Goal: Book appointment/travel/reservation

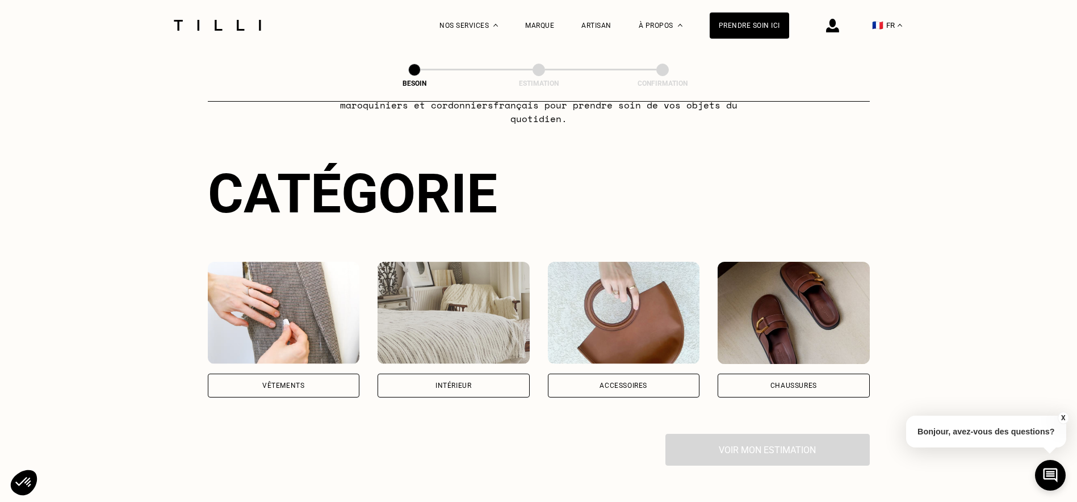
scroll to position [227, 0]
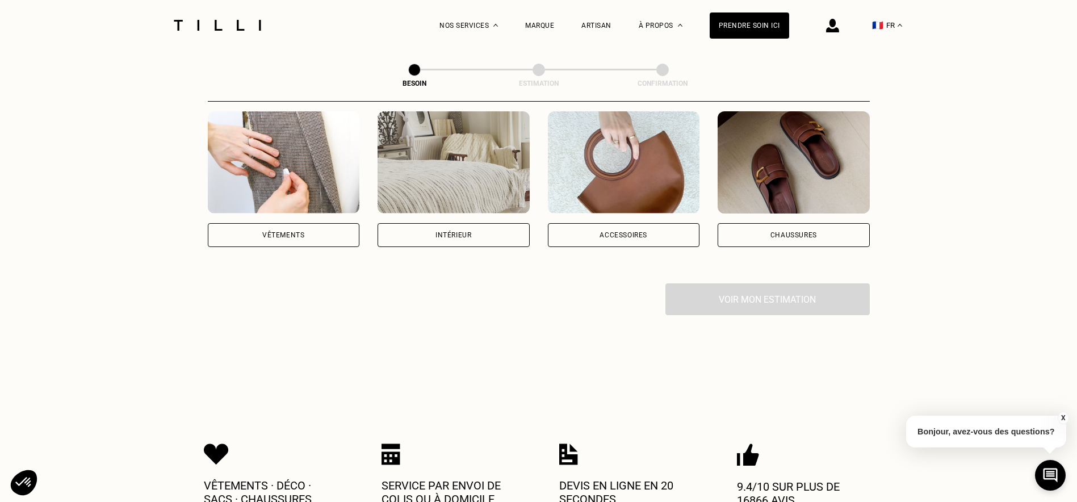
click at [305, 233] on div "Vêtements" at bounding box center [284, 235] width 152 height 24
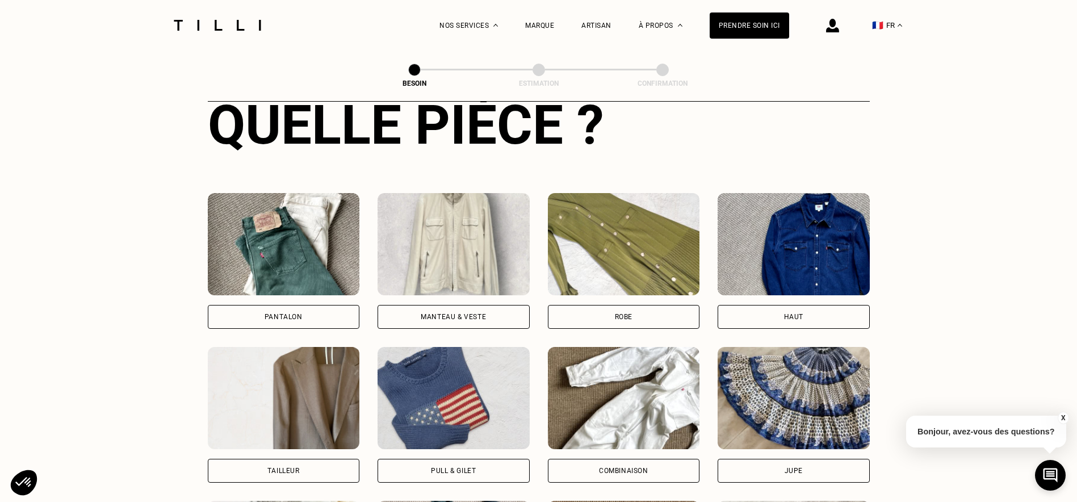
scroll to position [427, 0]
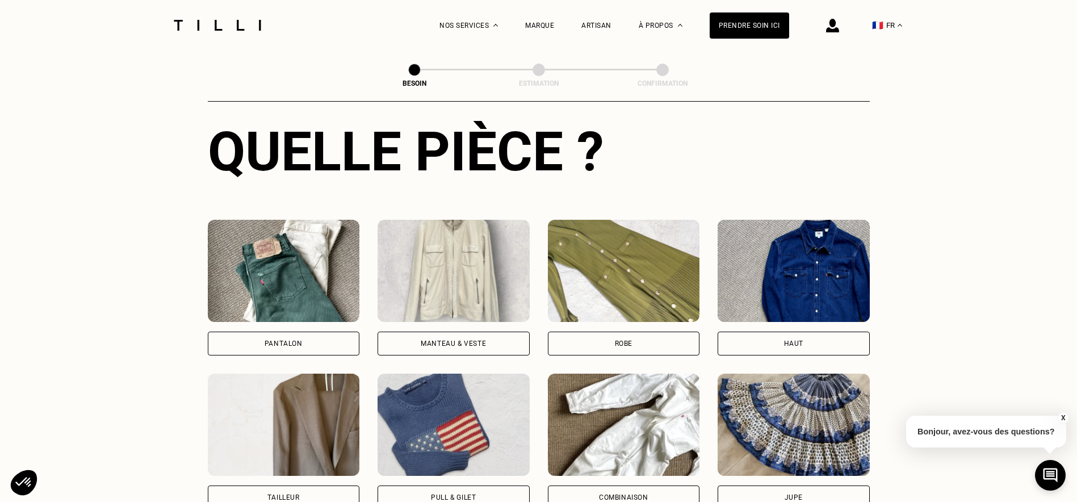
click at [303, 485] on div "Tailleur" at bounding box center [284, 497] width 152 height 24
select select "FR"
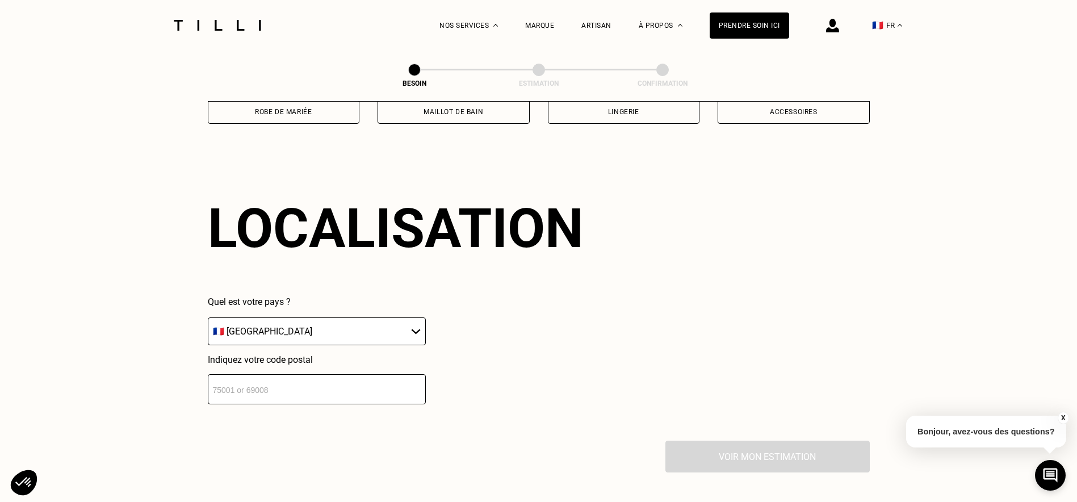
scroll to position [989, 0]
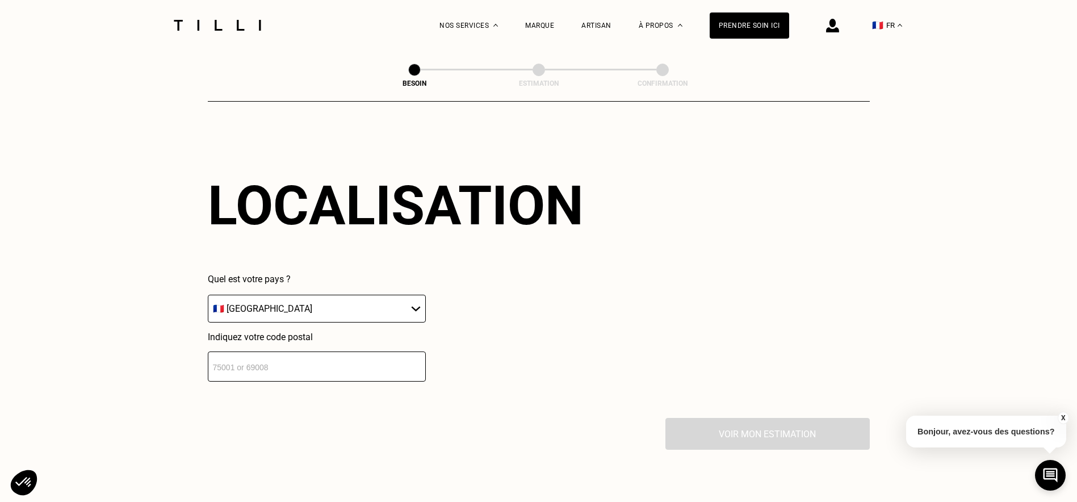
click at [341, 368] on input "number" at bounding box center [317, 366] width 218 height 30
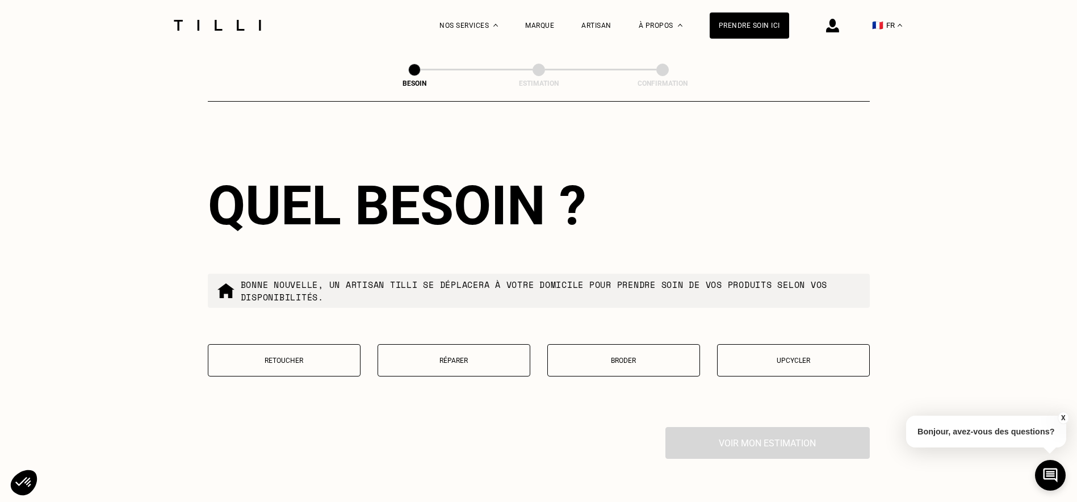
scroll to position [1271, 0]
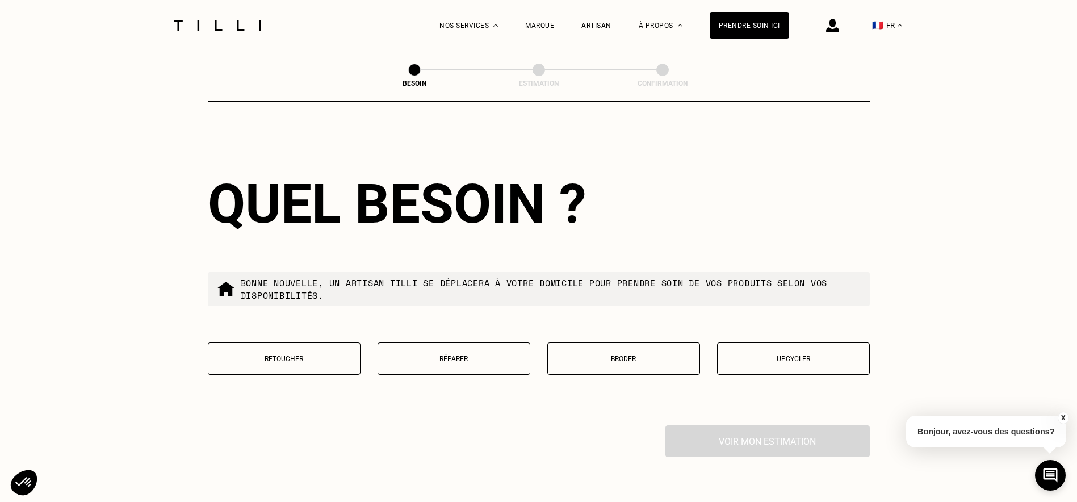
type input "69009"
click at [326, 357] on button "Retoucher" at bounding box center [284, 358] width 153 height 32
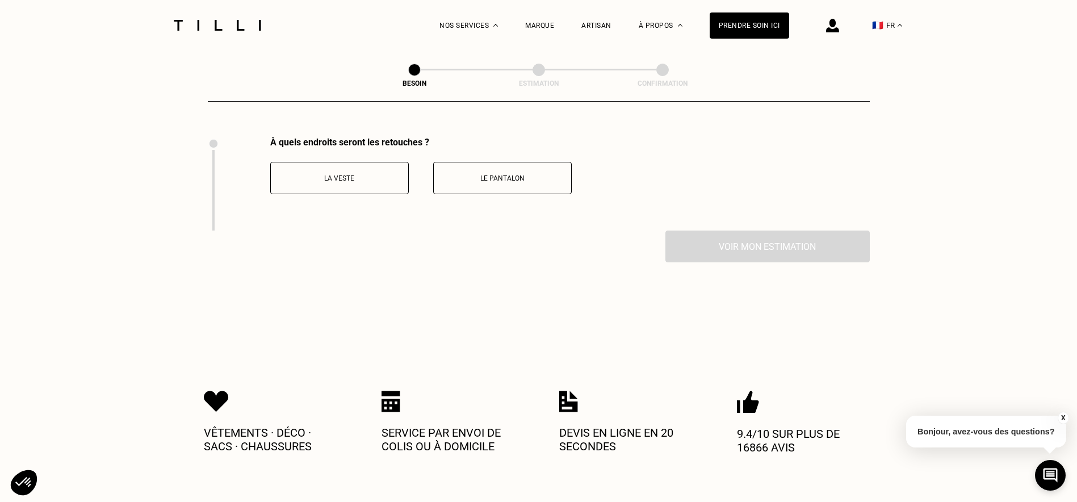
scroll to position [1562, 0]
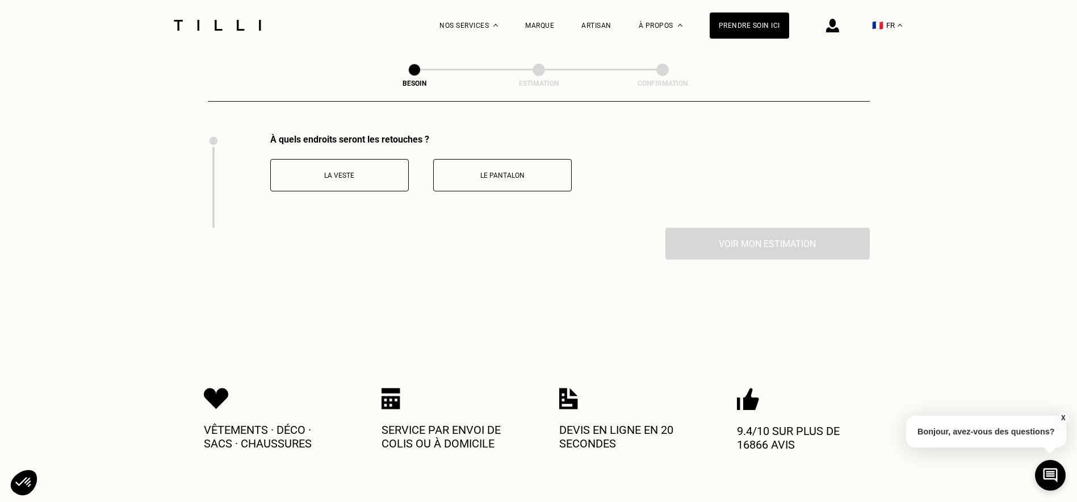
click at [353, 176] on button "La veste" at bounding box center [339, 175] width 139 height 32
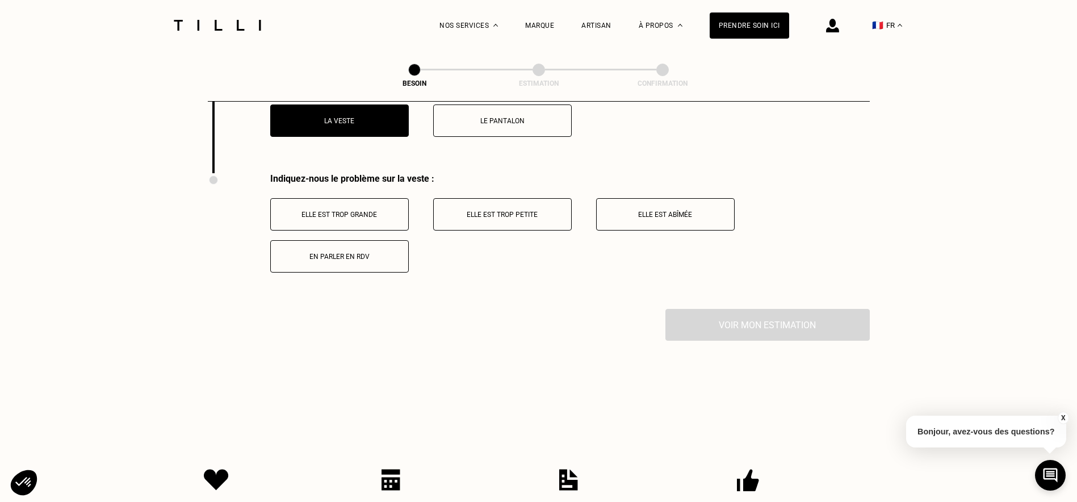
scroll to position [1656, 0]
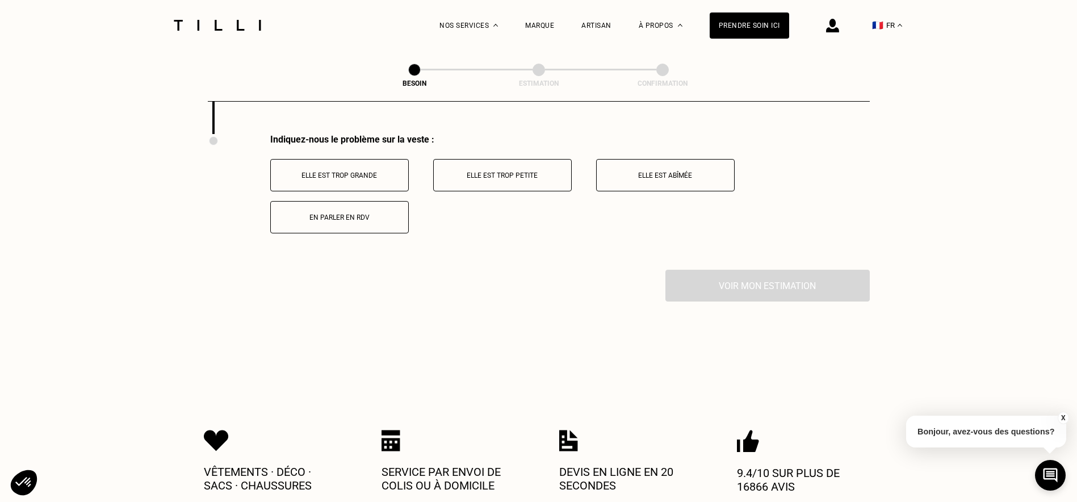
click at [369, 171] on p "Elle est trop grande" at bounding box center [340, 175] width 126 height 8
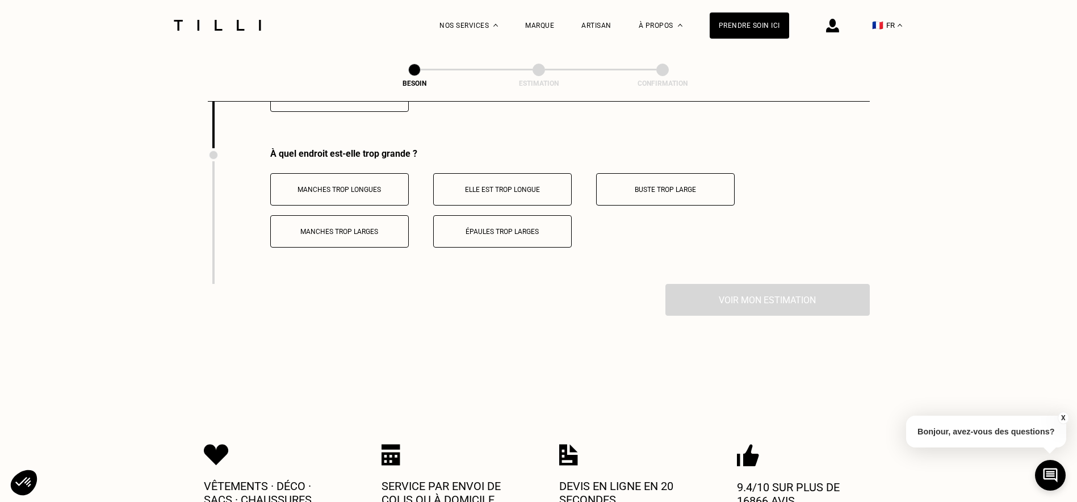
scroll to position [1792, 0]
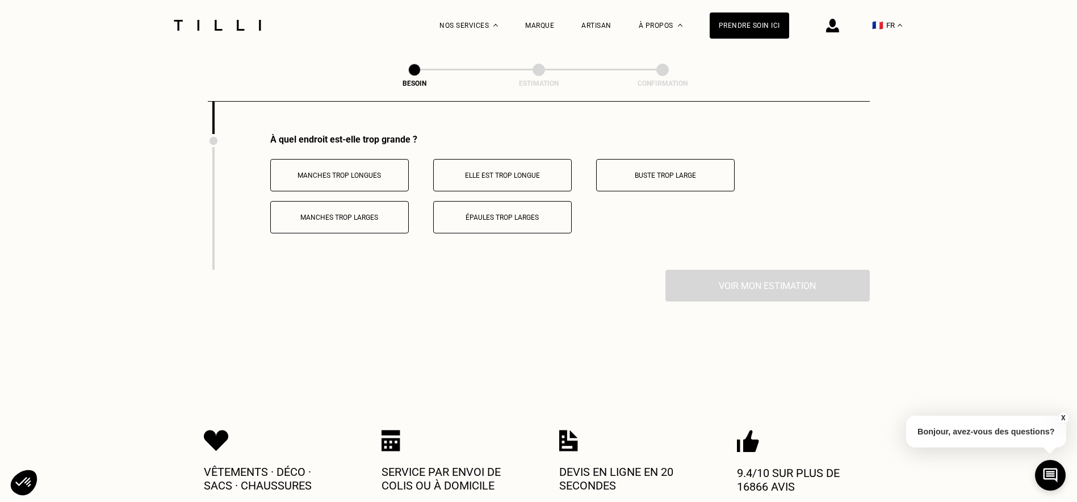
click at [377, 171] on p "Manches trop longues" at bounding box center [340, 175] width 126 height 8
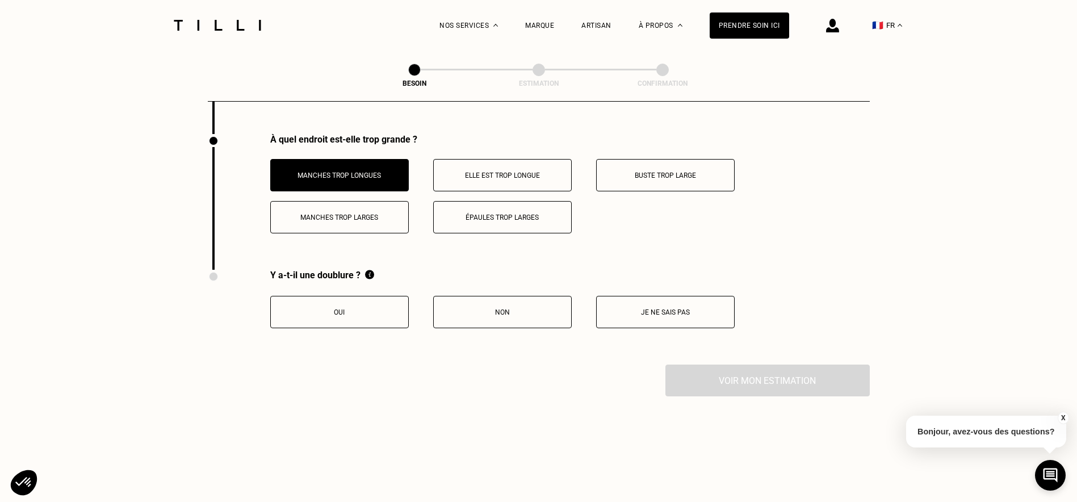
click at [472, 171] on p "Elle est trop longue" at bounding box center [502, 175] width 126 height 8
click at [611, 308] on p "Je ne sais pas" at bounding box center [665, 312] width 126 height 8
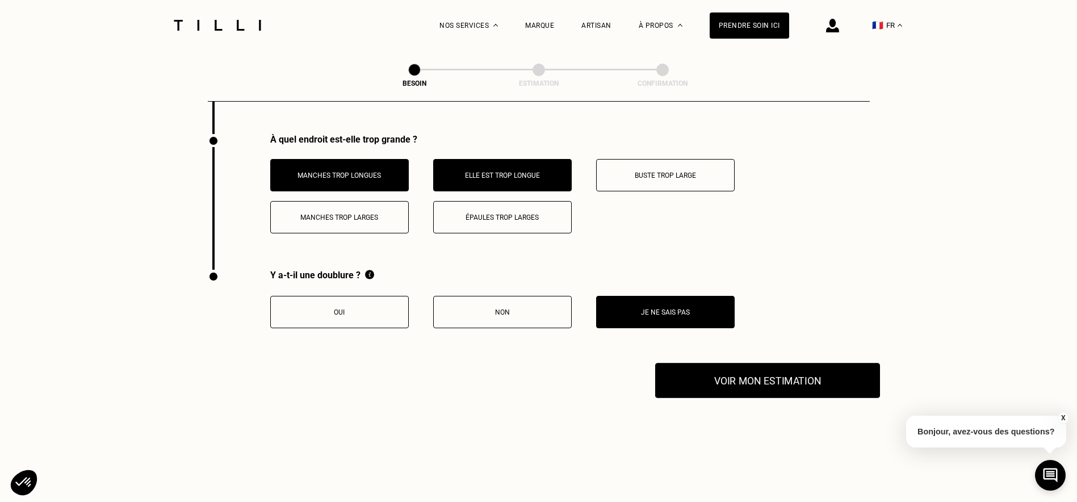
click at [683, 376] on button "Voir mon estimation" at bounding box center [767, 380] width 225 height 35
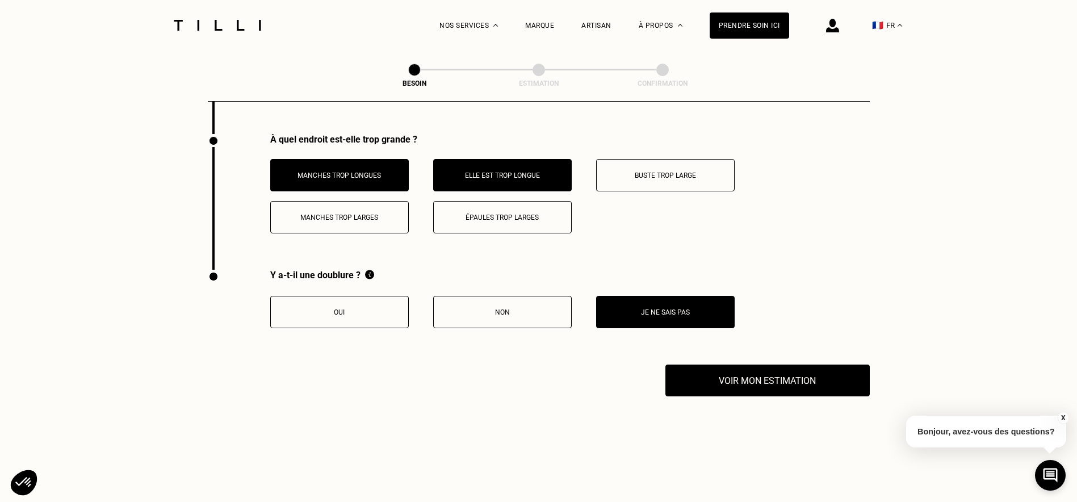
click at [1066, 416] on button "X" at bounding box center [1062, 418] width 11 height 12
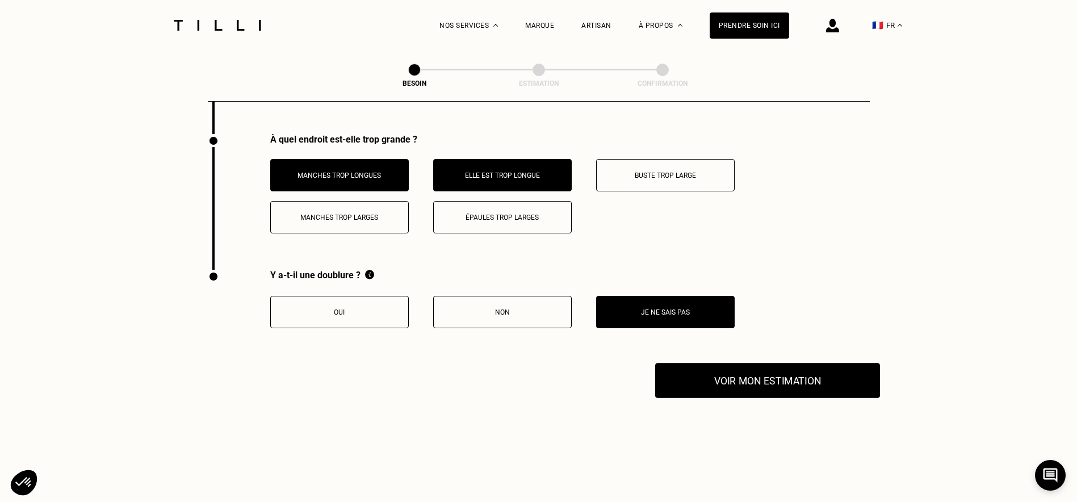
click at [798, 379] on button "Voir mon estimation" at bounding box center [767, 380] width 225 height 35
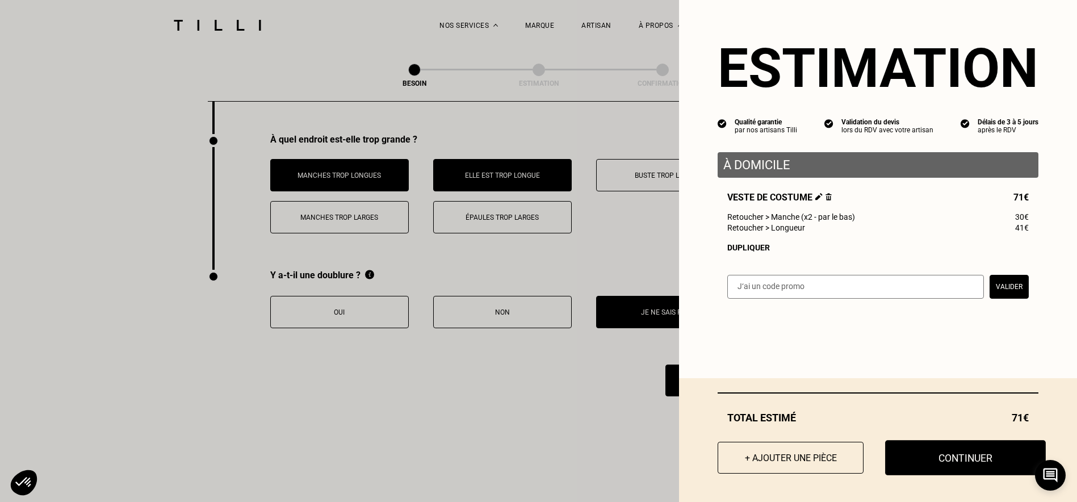
click at [988, 453] on button "Continuer" at bounding box center [965, 457] width 161 height 35
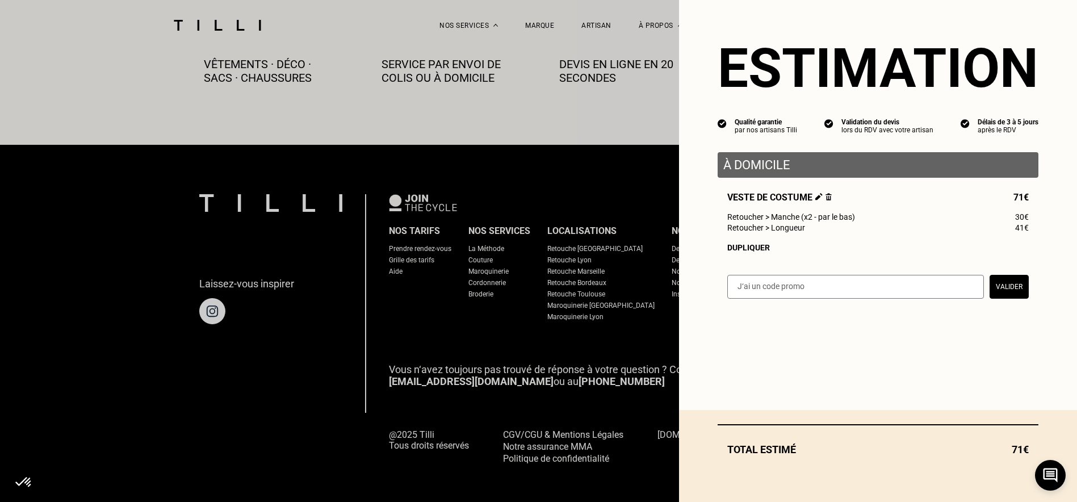
select select "FR"
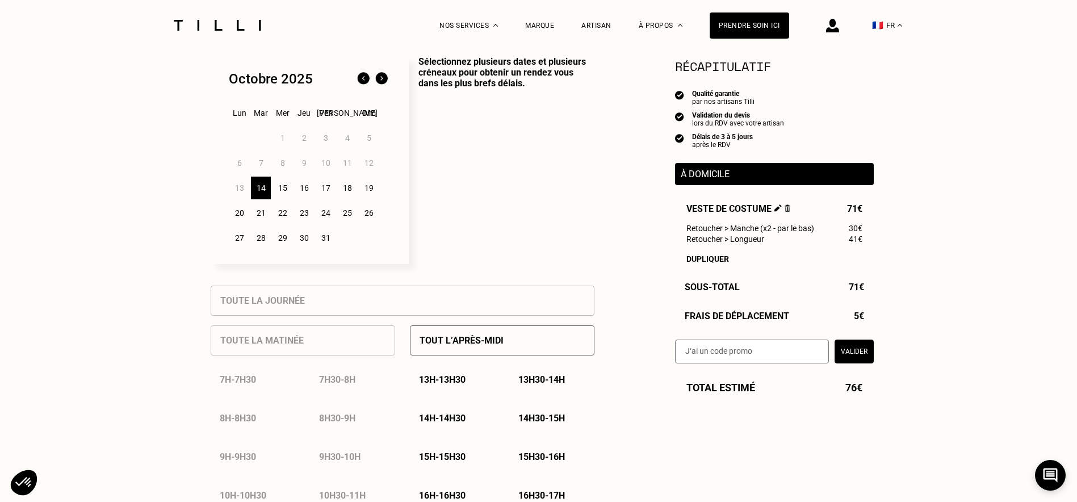
scroll to position [227, 0]
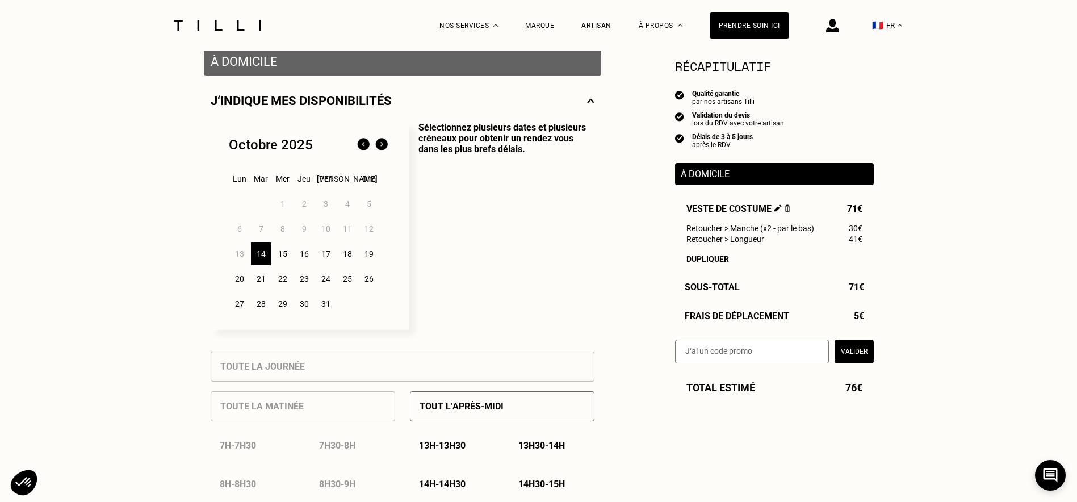
click at [283, 257] on div "15" at bounding box center [283, 253] width 20 height 23
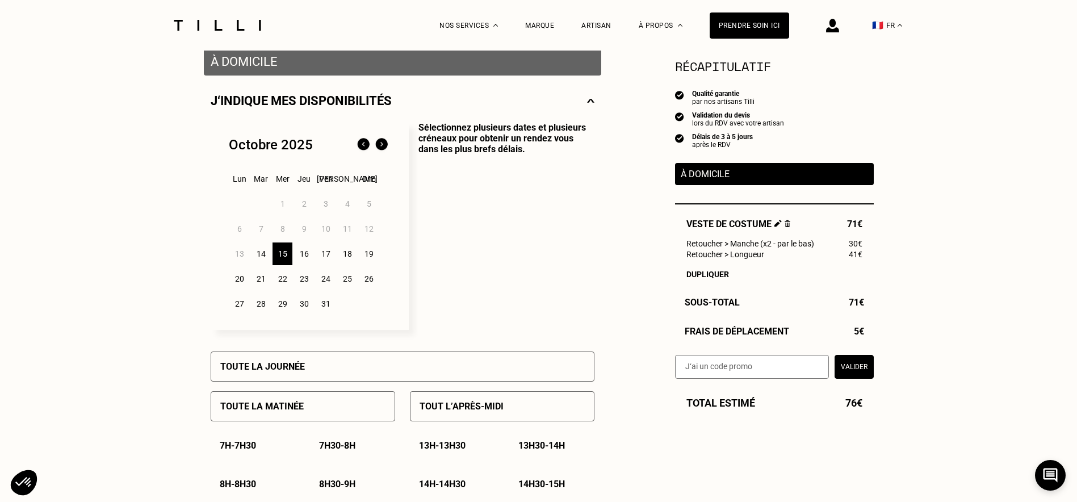
click at [266, 258] on div "14" at bounding box center [261, 253] width 20 height 23
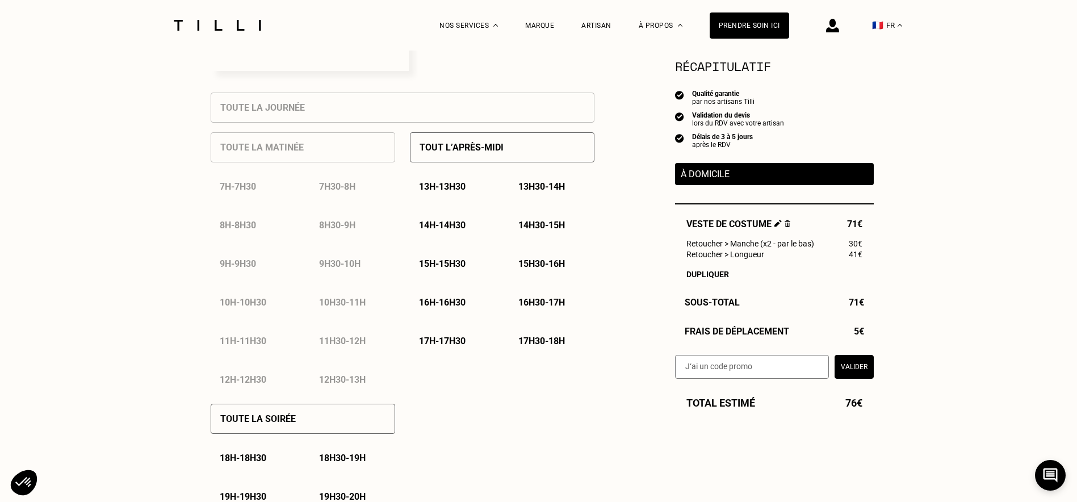
scroll to position [511, 0]
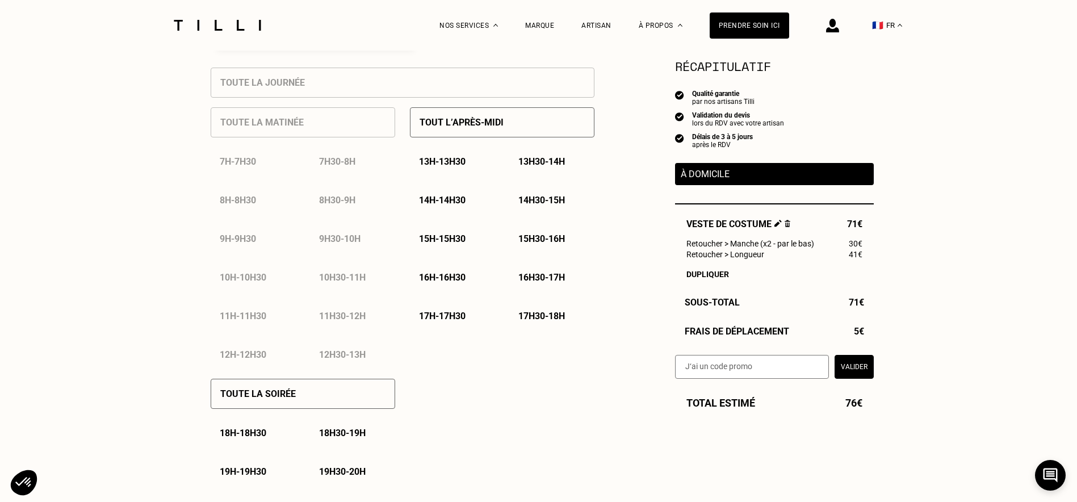
click at [279, 409] on div "Toute la soirée" at bounding box center [303, 394] width 185 height 30
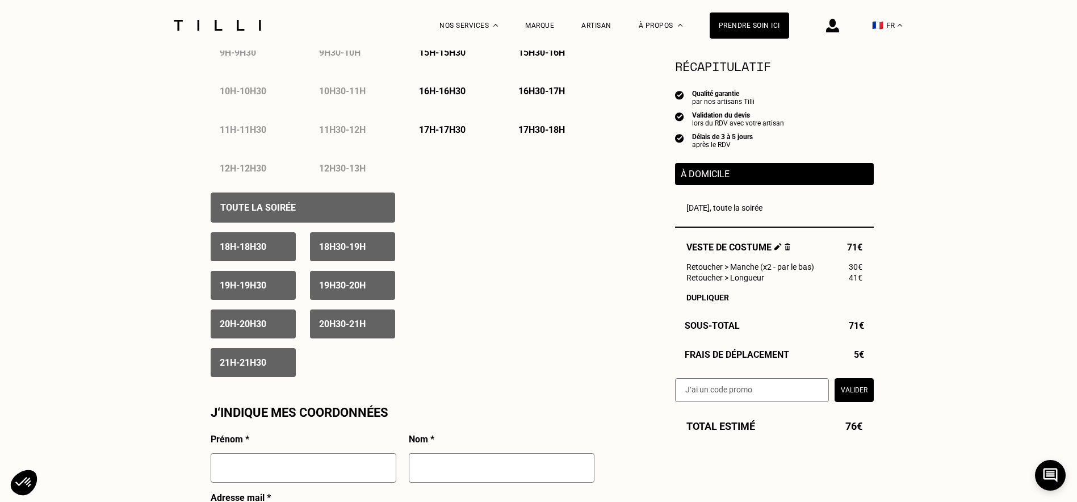
scroll to position [681, 0]
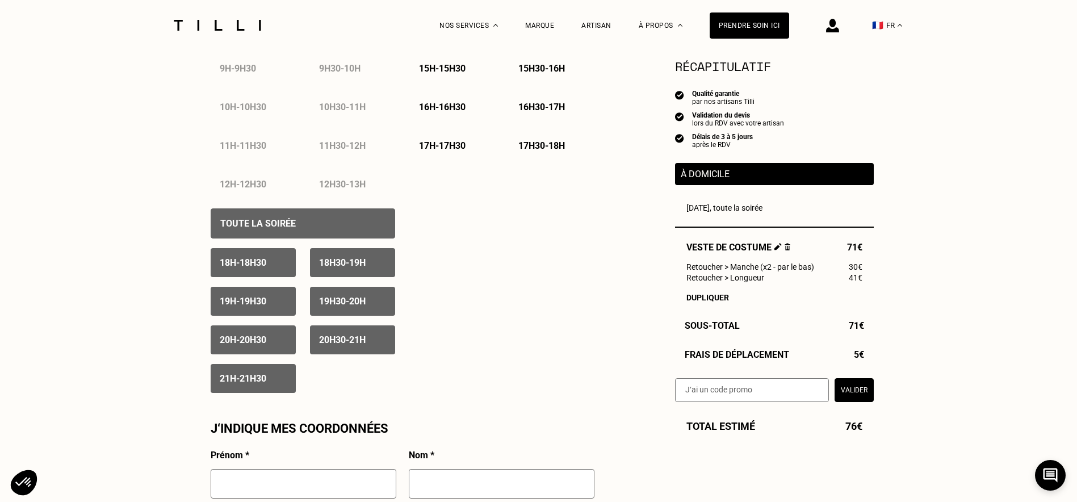
click at [692, 174] on p "À domicile" at bounding box center [774, 174] width 187 height 11
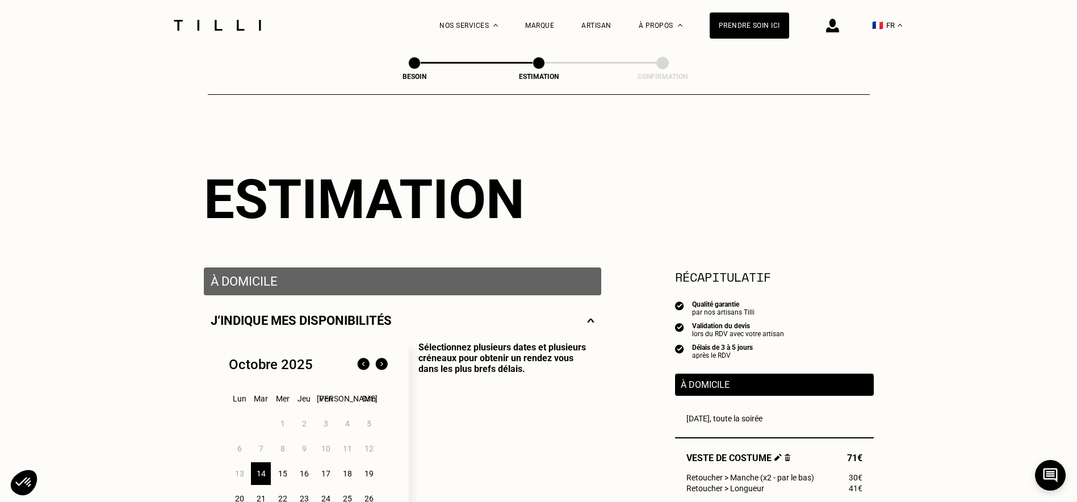
scroll to position [0, 0]
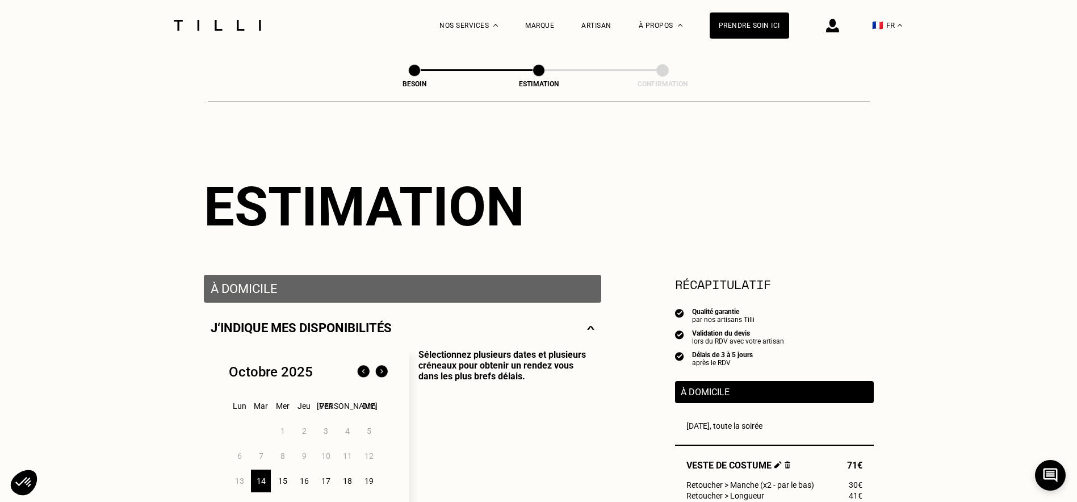
click at [337, 293] on p "À domicile" at bounding box center [403, 289] width 384 height 14
click at [330, 325] on p "J‘indique mes disponibilités" at bounding box center [301, 328] width 181 height 14
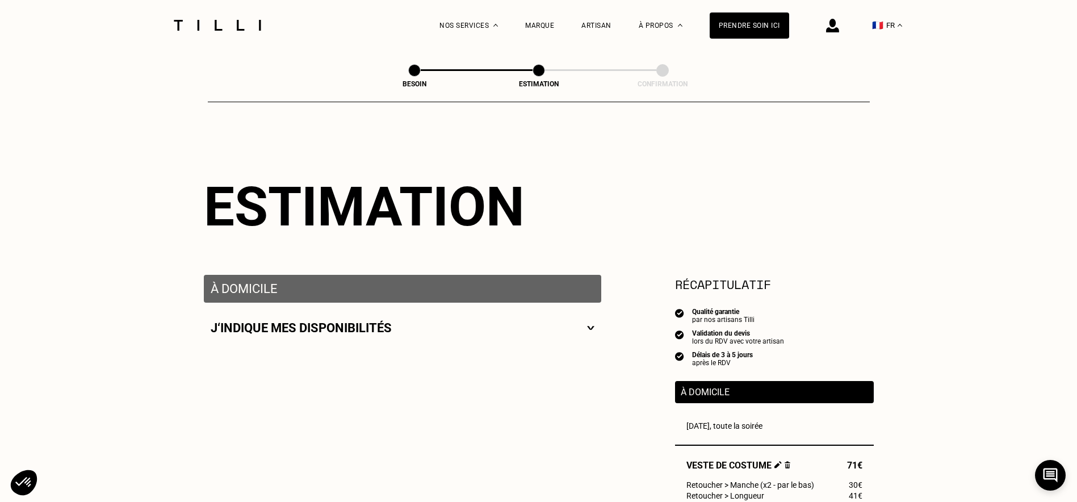
click at [346, 325] on p "J‘indique mes disponibilités" at bounding box center [301, 328] width 181 height 14
select select "FR"
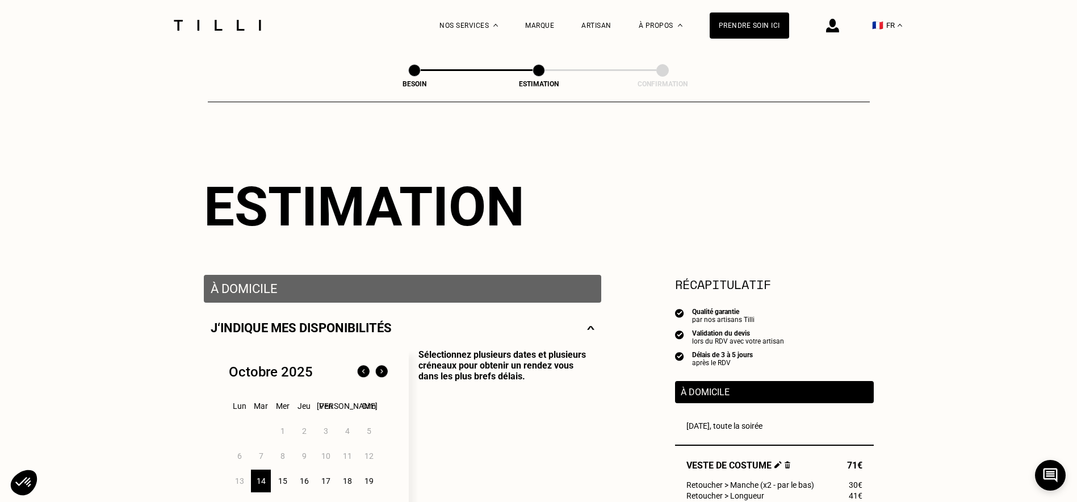
click at [243, 295] on p "À domicile" at bounding box center [403, 289] width 384 height 14
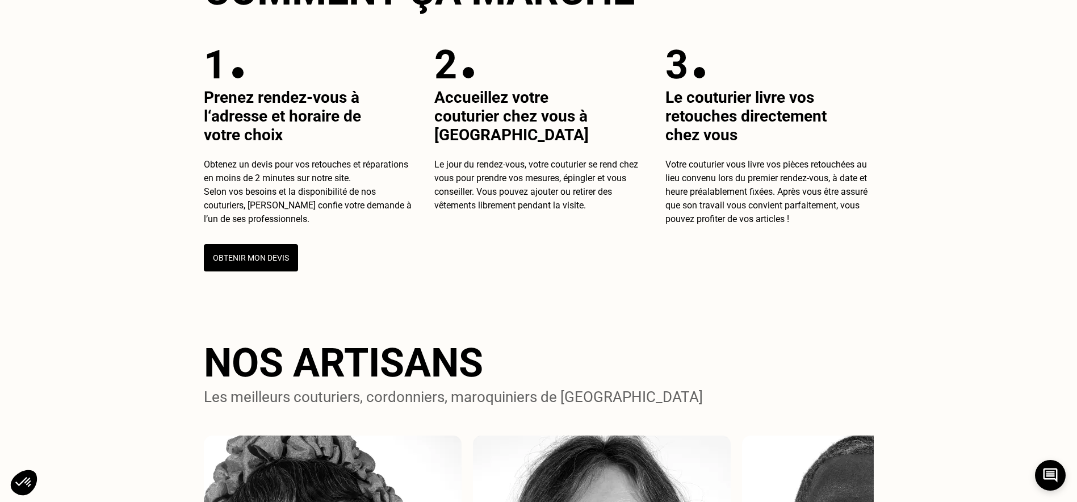
scroll to position [454, 0]
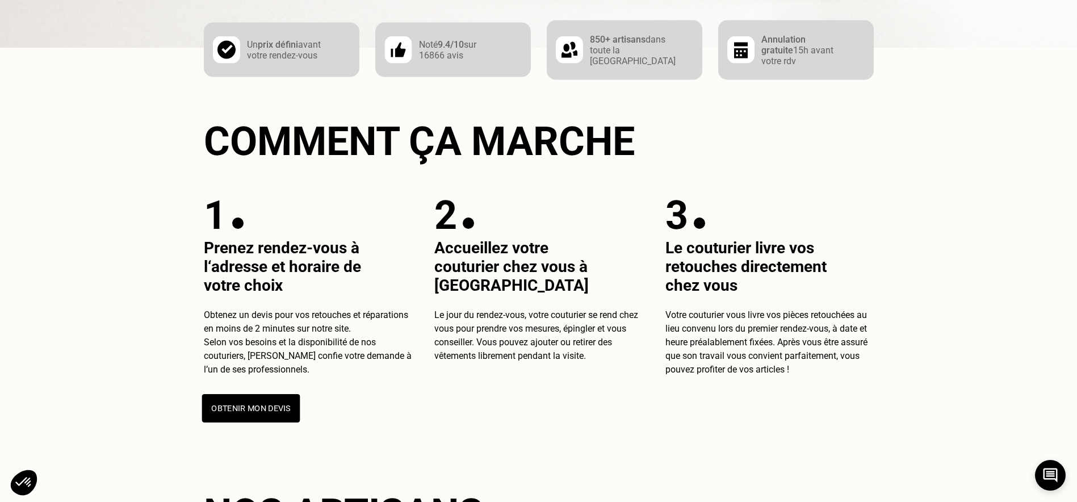
click at [279, 422] on button "Obtenir mon devis" at bounding box center [251, 408] width 98 height 28
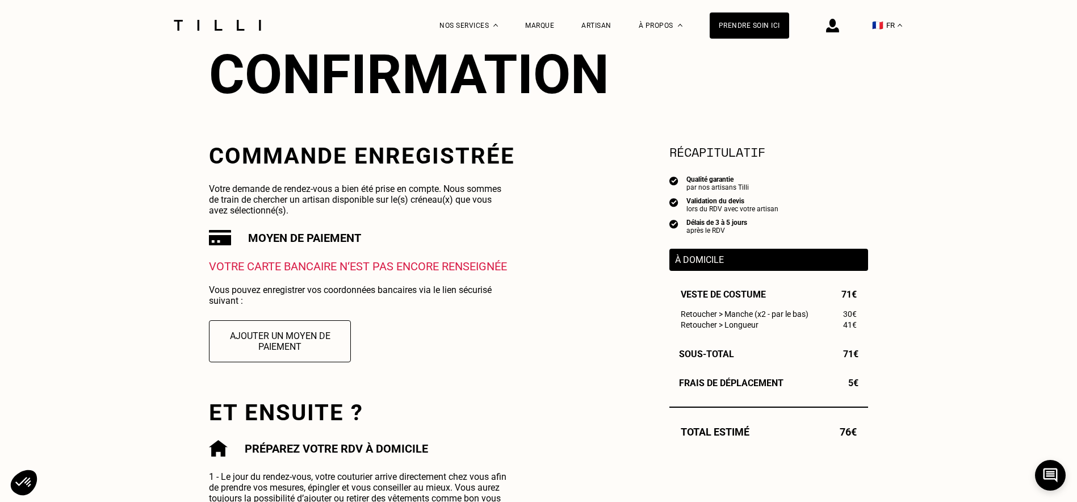
scroll to position [114, 0]
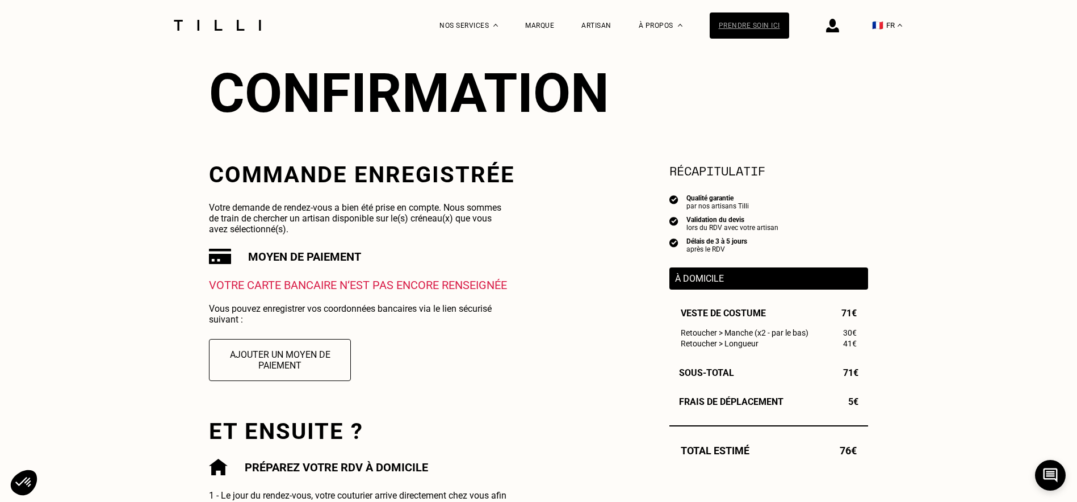
click at [757, 26] on div "Prendre soin ici" at bounding box center [749, 25] width 79 height 26
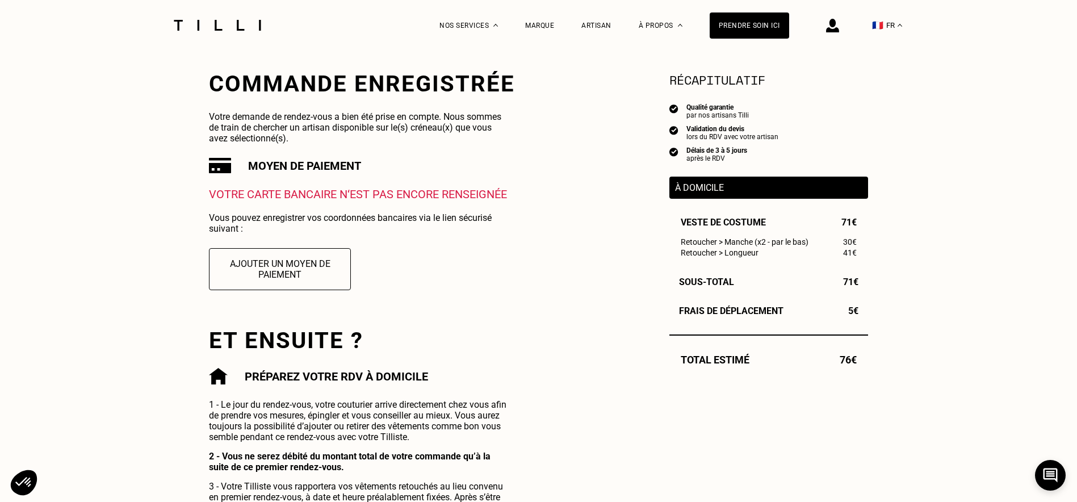
scroll to position [227, 0]
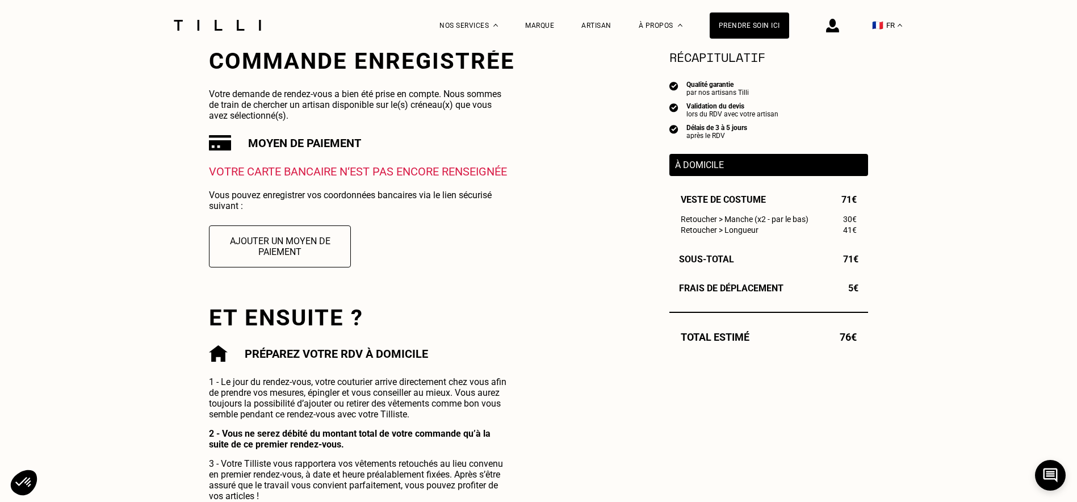
click at [704, 161] on div "À domicile" at bounding box center [768, 165] width 199 height 22
drag, startPoint x: 704, startPoint y: 161, endPoint x: 687, endPoint y: 137, distance: 29.3
click at [687, 137] on div "après le RDV" at bounding box center [716, 136] width 61 height 8
